Goal: Information Seeking & Learning: Find specific fact

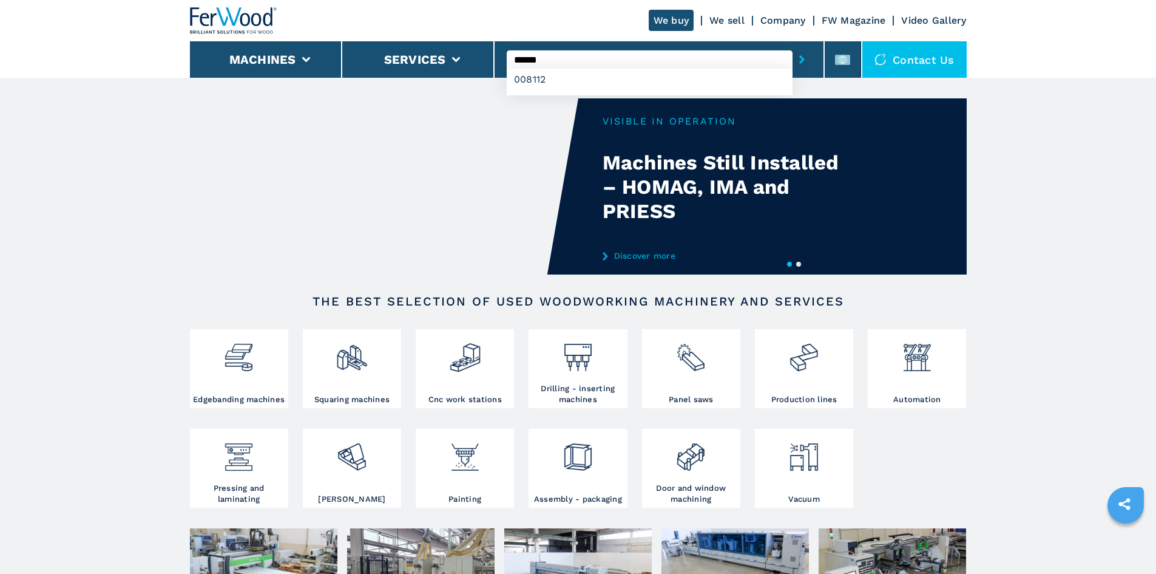
type input "******"
click at [799, 60] on icon "submit-button" at bounding box center [801, 59] width 5 height 8
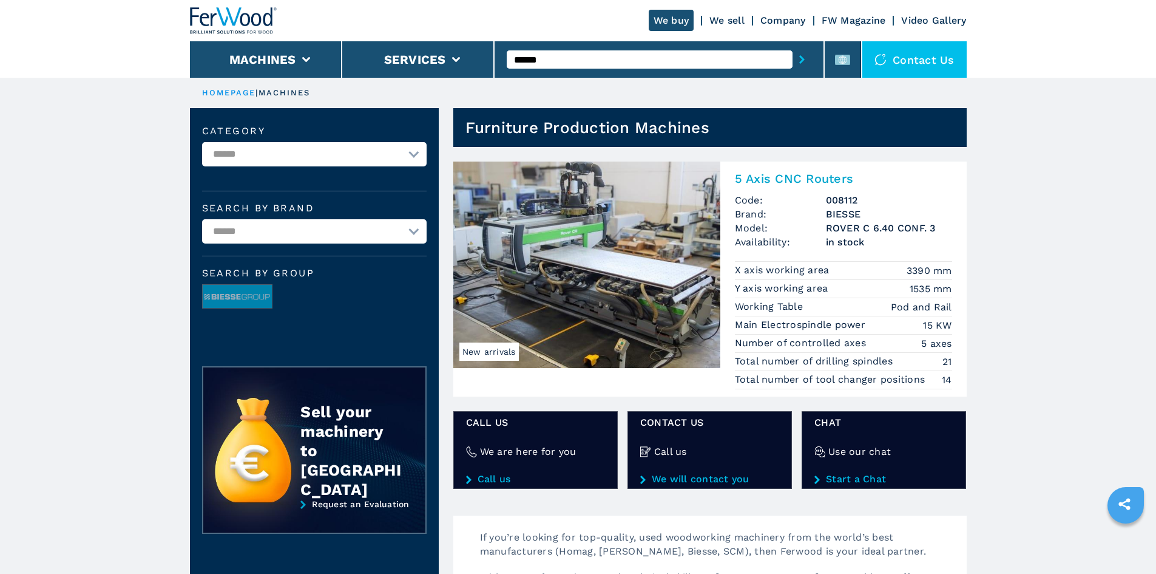
click at [790, 177] on h2 "5 Axis CNC Routers" at bounding box center [843, 178] width 217 height 15
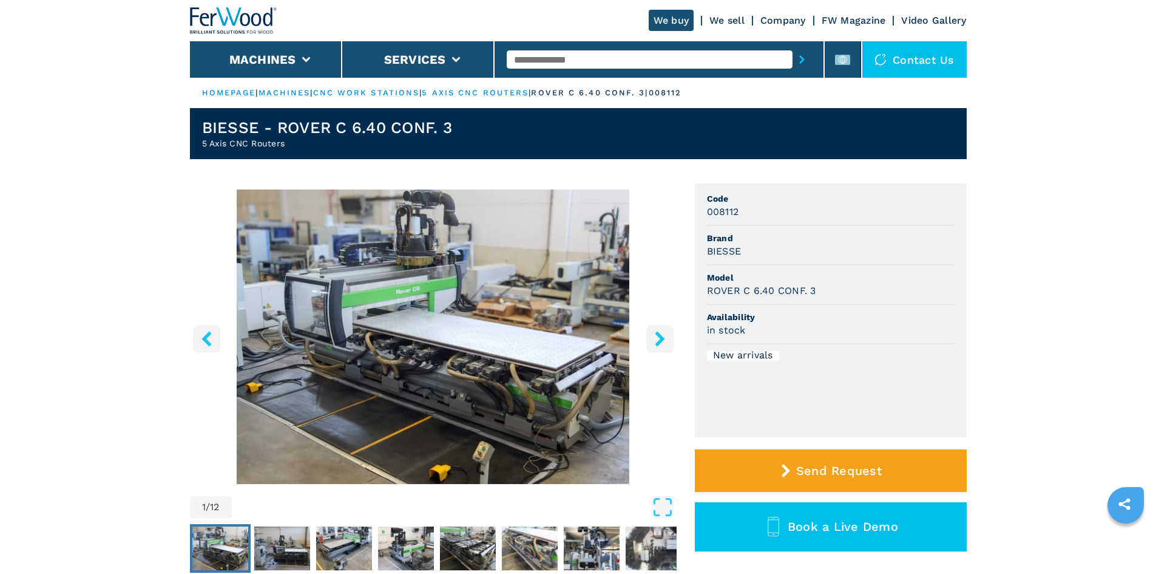
click at [724, 248] on h3 "BIESSE" at bounding box center [724, 251] width 35 height 14
click at [770, 247] on div "BIESSE" at bounding box center [831, 251] width 248 height 14
drag, startPoint x: 704, startPoint y: 250, endPoint x: 751, endPoint y: 257, distance: 47.3
click at [751, 257] on ul "Code 008112 Brand BIESSE Model ROVER C 6.40 CONF. 3 Availability in stock New a…" at bounding box center [831, 310] width 272 height 254
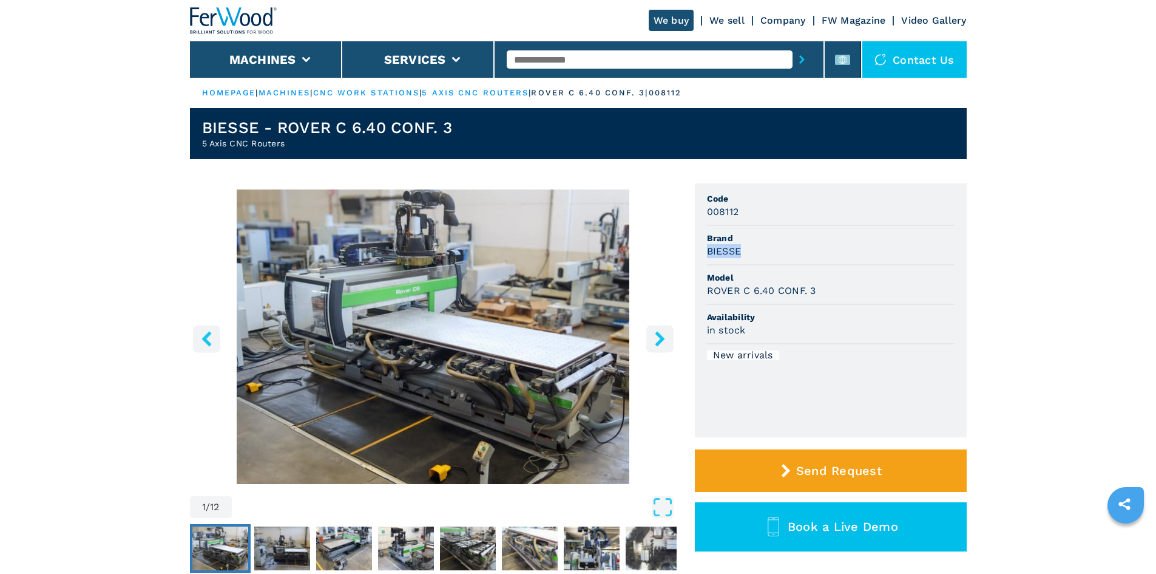
copy h3 "BIESSE"
drag, startPoint x: 762, startPoint y: 251, endPoint x: 732, endPoint y: 236, distance: 33.7
click at [762, 251] on div "BIESSE" at bounding box center [831, 251] width 248 height 14
drag, startPoint x: 810, startPoint y: 267, endPoint x: 740, endPoint y: 238, distance: 76.2
click at [810, 268] on li "Model ROVER C 6.40 CONF. 3" at bounding box center [831, 284] width 248 height 39
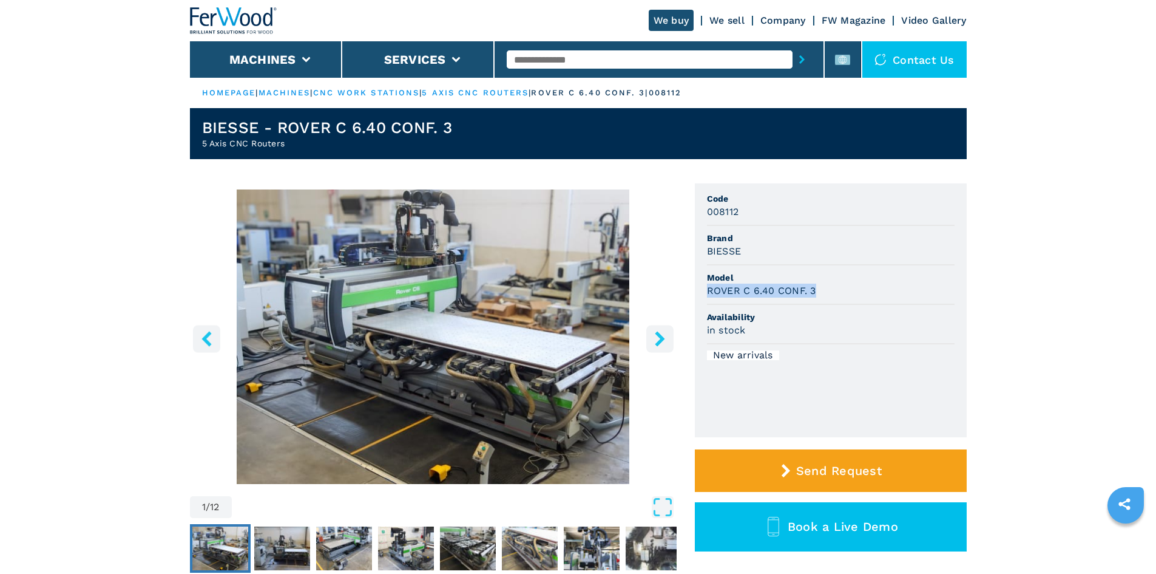
drag, startPoint x: 707, startPoint y: 289, endPoint x: 841, endPoint y: 294, distance: 133.6
click at [841, 294] on div "ROVER C 6.40 CONF. 3" at bounding box center [831, 290] width 248 height 14
copy h3 "ROVER C 6.40 CONF. 3"
drag, startPoint x: 858, startPoint y: 270, endPoint x: 845, endPoint y: 274, distance: 13.3
click at [850, 271] on li "Model ROVER C 6.40 CONF. 3" at bounding box center [831, 284] width 248 height 39
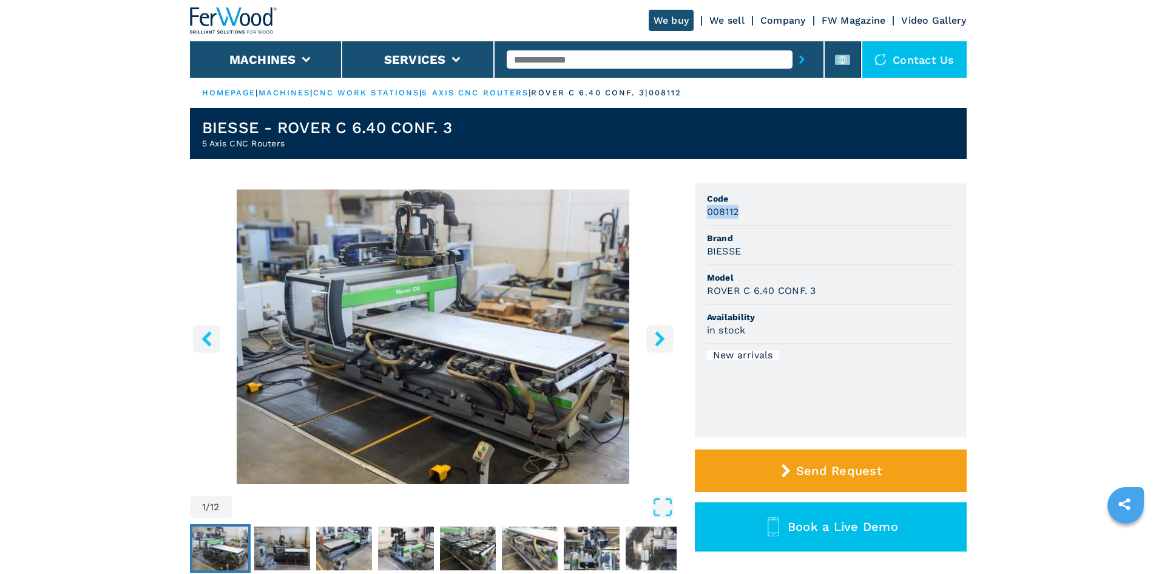
drag, startPoint x: 707, startPoint y: 212, endPoint x: 791, endPoint y: 213, distance: 84.4
click at [791, 213] on div "008112" at bounding box center [831, 212] width 248 height 14
copy h3 "008112"
click at [784, 220] on li "Code 008112" at bounding box center [831, 205] width 248 height 39
click at [522, 55] on input "text" at bounding box center [650, 59] width 286 height 18
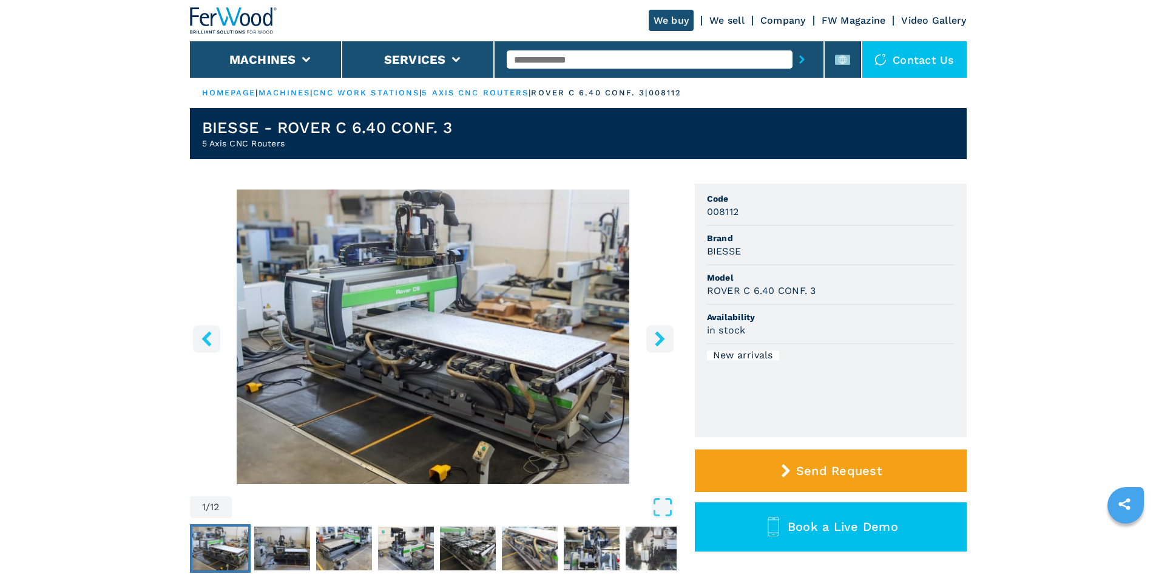
paste input "******"
type input "******"
click at [793, 59] on button "submit-button" at bounding box center [802, 60] width 19 height 28
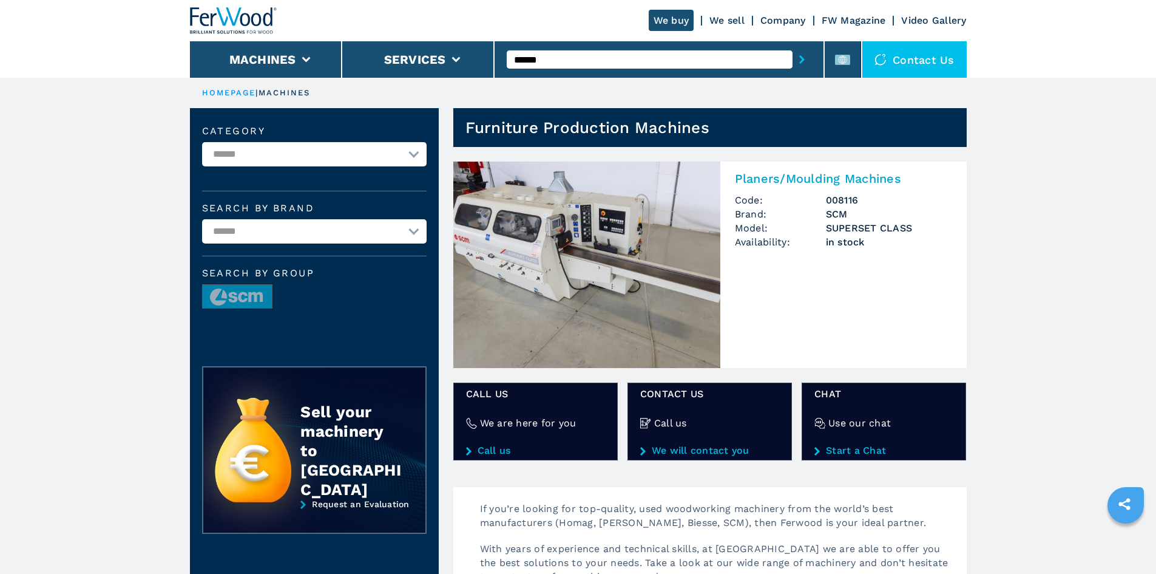
click at [823, 177] on h2 "Planers/Moulding Machines" at bounding box center [843, 178] width 217 height 15
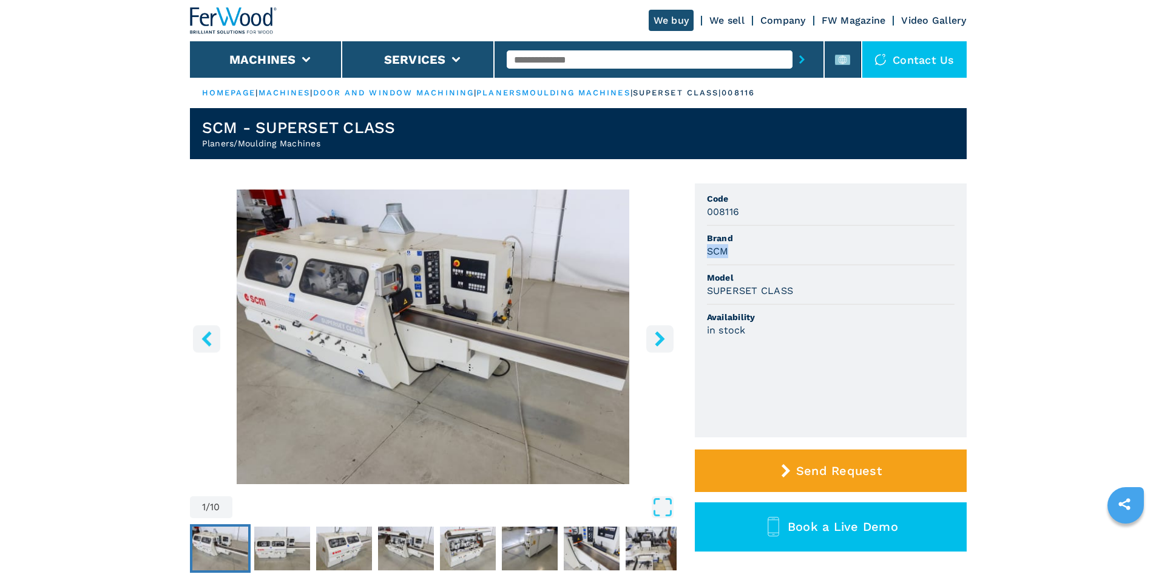
drag, startPoint x: 708, startPoint y: 254, endPoint x: 756, endPoint y: 250, distance: 48.7
click at [756, 250] on div "SCM" at bounding box center [831, 251] width 248 height 14
copy h3 "SCM"
click at [756, 250] on div "SCM" at bounding box center [831, 251] width 248 height 14
drag, startPoint x: 707, startPoint y: 289, endPoint x: 830, endPoint y: 296, distance: 122.8
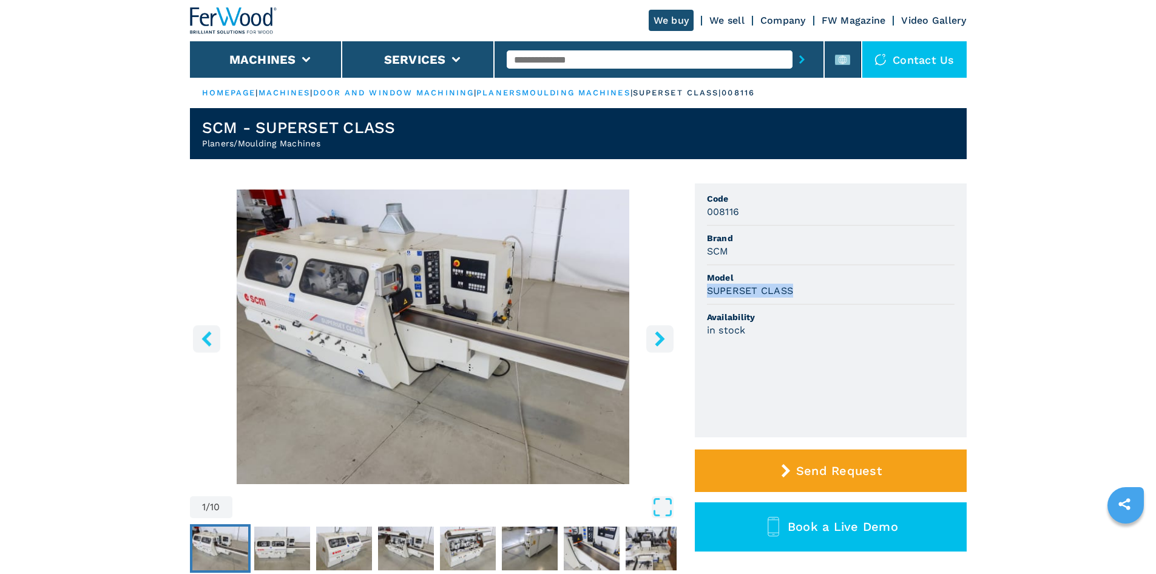
click at [830, 296] on div "SUPERSET CLASS" at bounding box center [831, 290] width 248 height 14
copy h3 "SUPERSET CLASS"
click at [830, 296] on div "SUPERSET CLASS" at bounding box center [831, 290] width 248 height 14
drag, startPoint x: 704, startPoint y: 212, endPoint x: 768, endPoint y: 213, distance: 63.7
click at [768, 213] on ul "Code 008116 Brand SCM Model SUPERSET CLASS Availability in stock" at bounding box center [831, 310] width 272 height 254
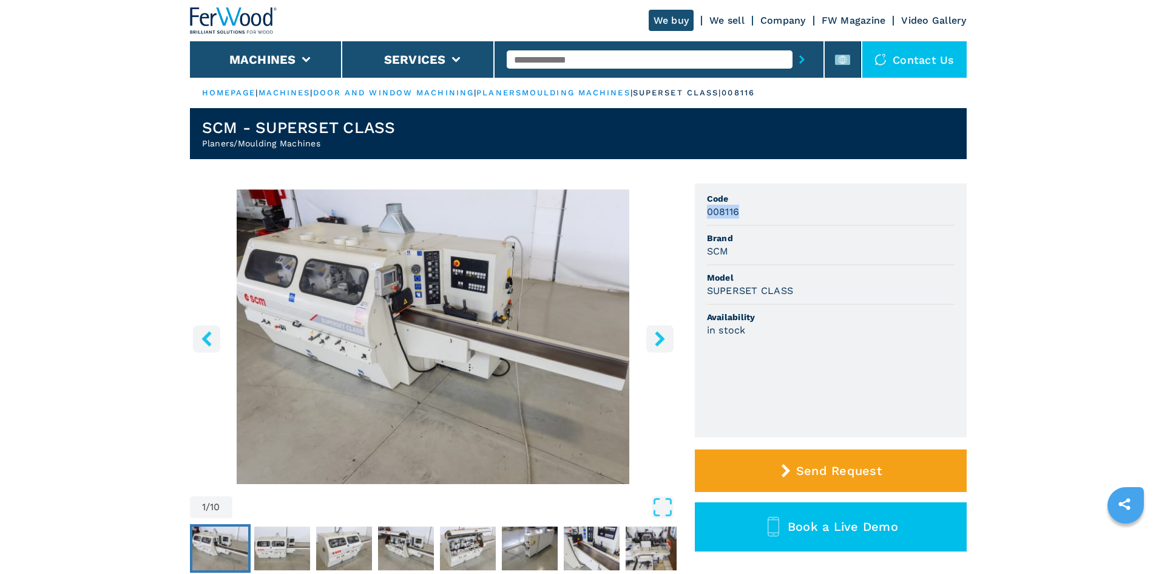
copy h3 "008116"
click at [768, 213] on div "008116" at bounding box center [831, 212] width 248 height 14
